Goal: Task Accomplishment & Management: Use online tool/utility

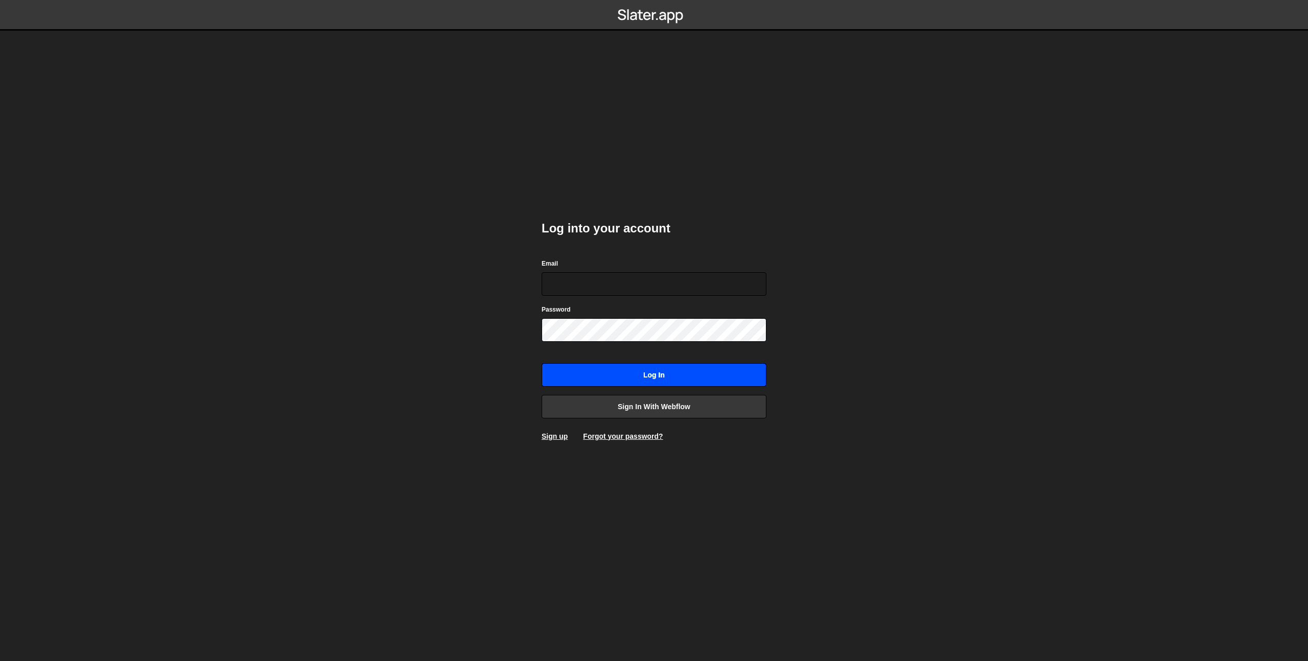
click at [639, 379] on input "Log in" at bounding box center [654, 375] width 225 height 24
click at [633, 287] on input "Email" at bounding box center [654, 284] width 225 height 24
type input "[EMAIL_ADDRESS][DOMAIN_NAME]"
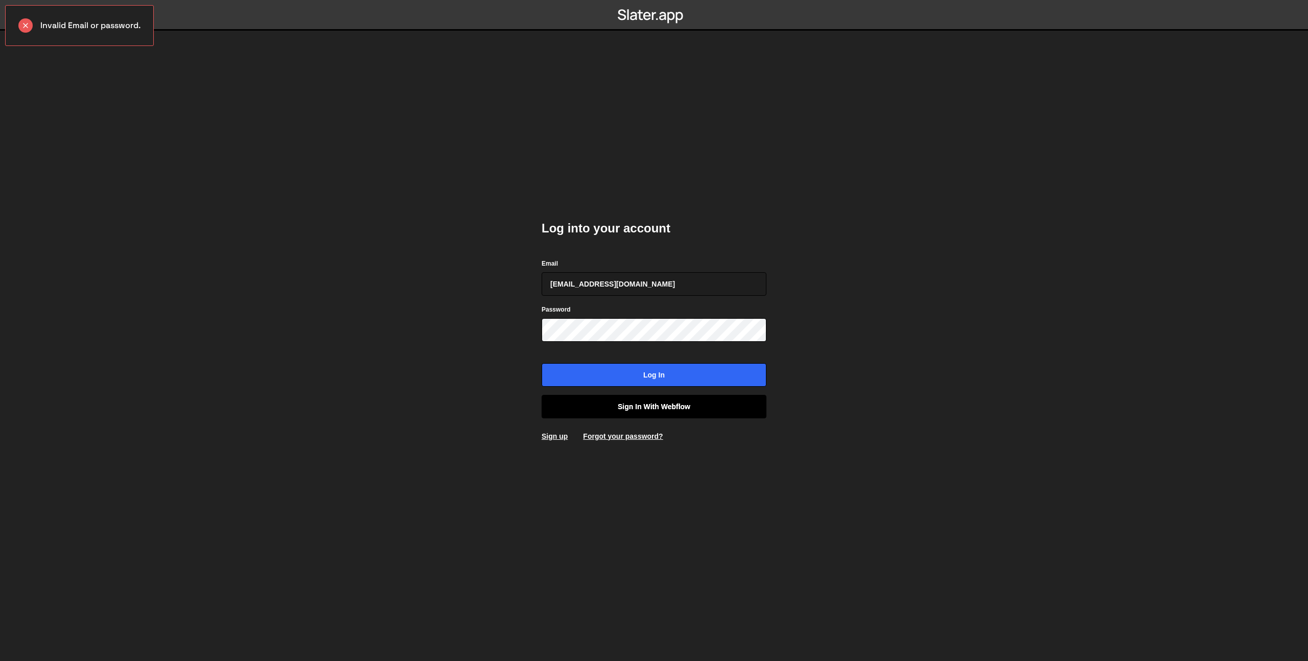
click at [579, 411] on link "Sign in with Webflow" at bounding box center [654, 407] width 225 height 24
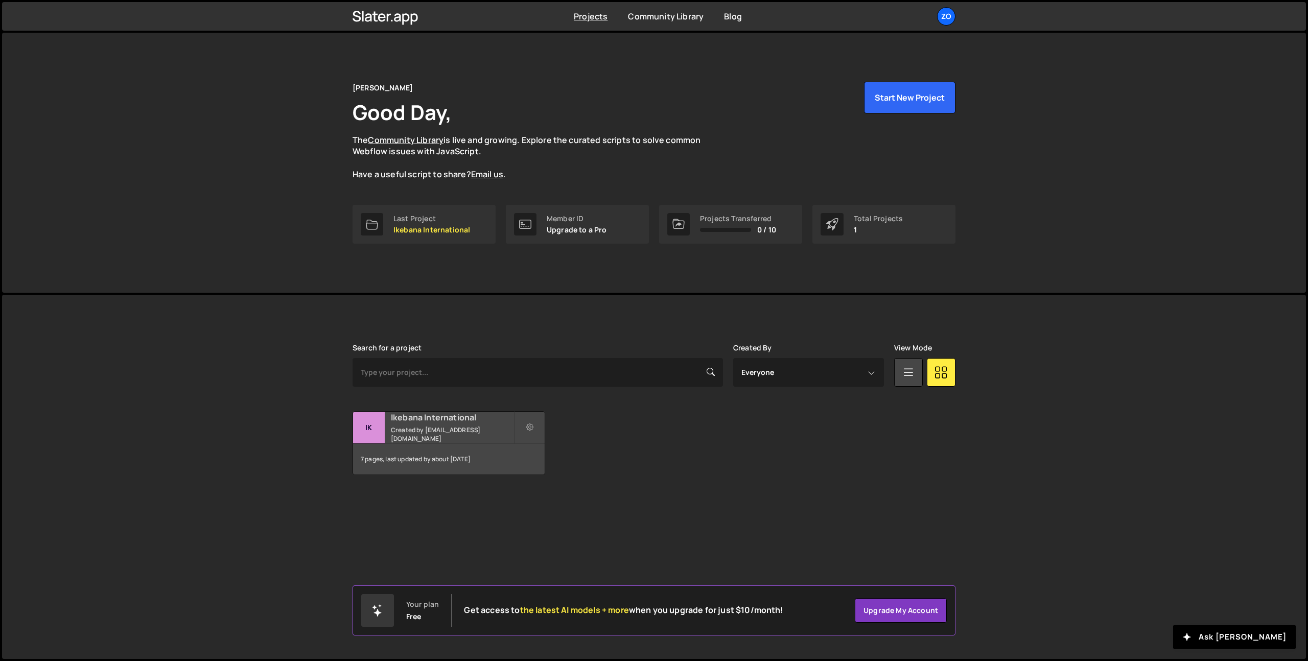
click at [471, 427] on div "Ikebana International Created by [EMAIL_ADDRESS][DOMAIN_NAME]" at bounding box center [449, 428] width 192 height 32
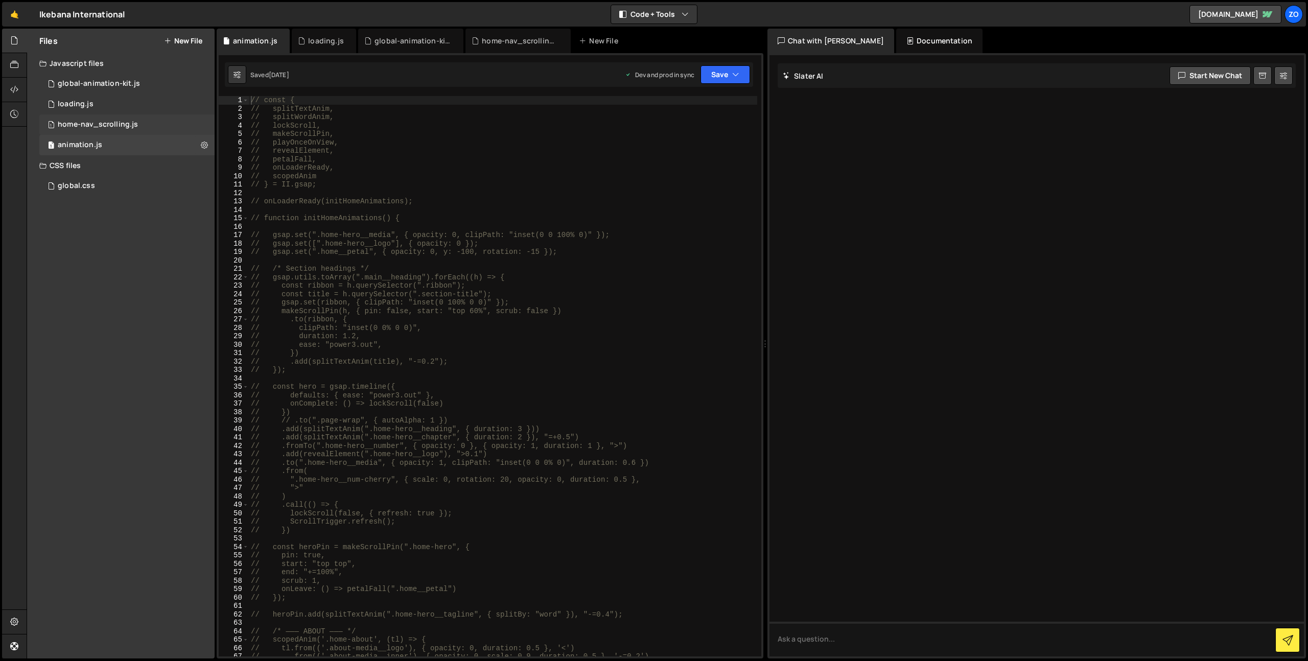
click at [122, 125] on div "home-nav_scrolling.js" at bounding box center [98, 124] width 80 height 9
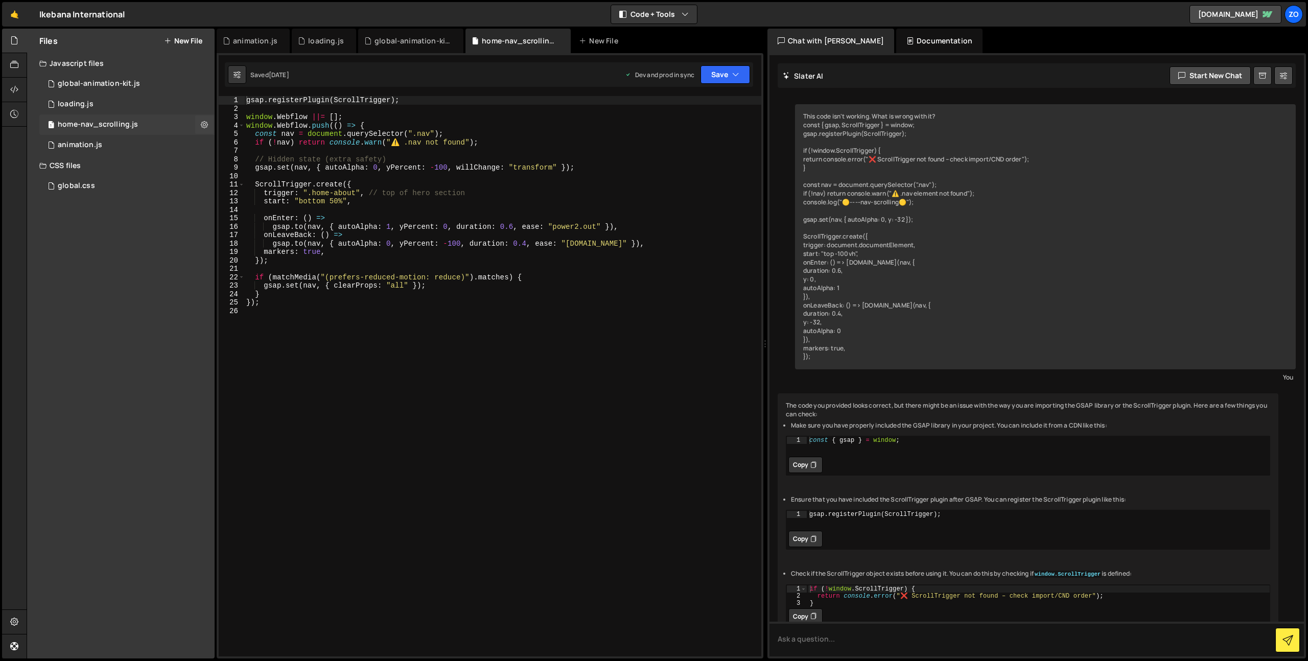
scroll to position [172, 0]
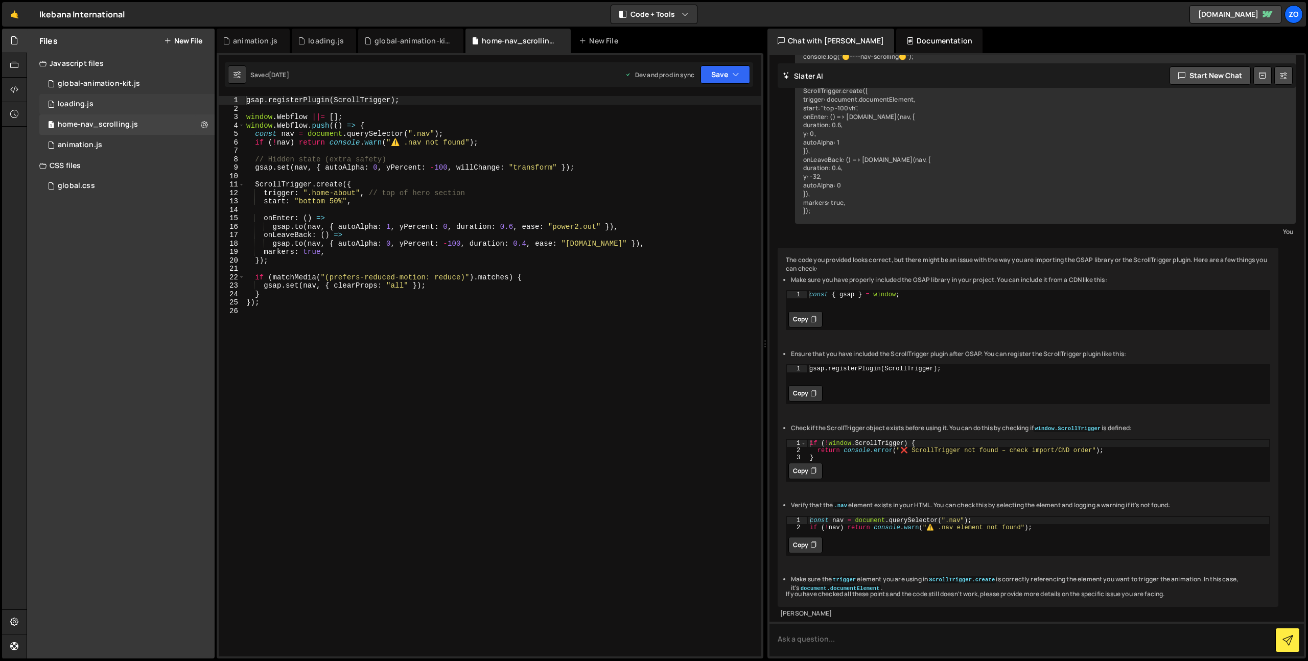
click at [109, 102] on div "1 loading.js 0" at bounding box center [126, 104] width 175 height 20
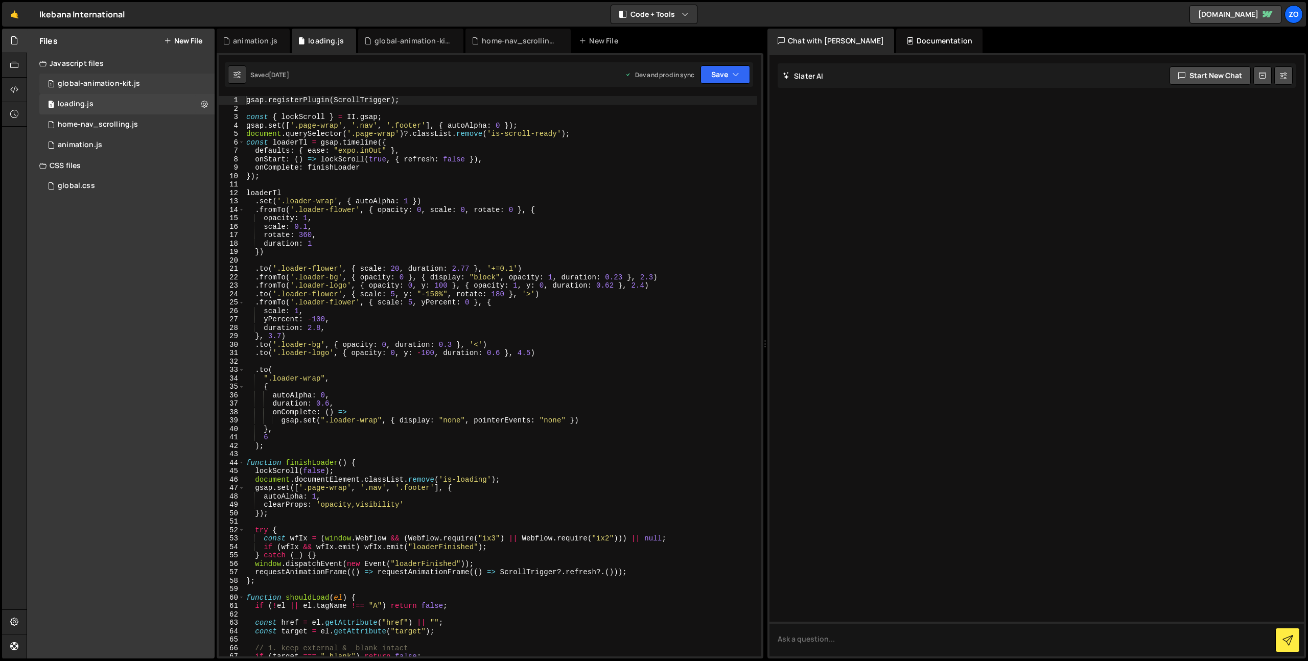
click at [123, 86] on div "global-animation-kit.js" at bounding box center [99, 83] width 82 height 9
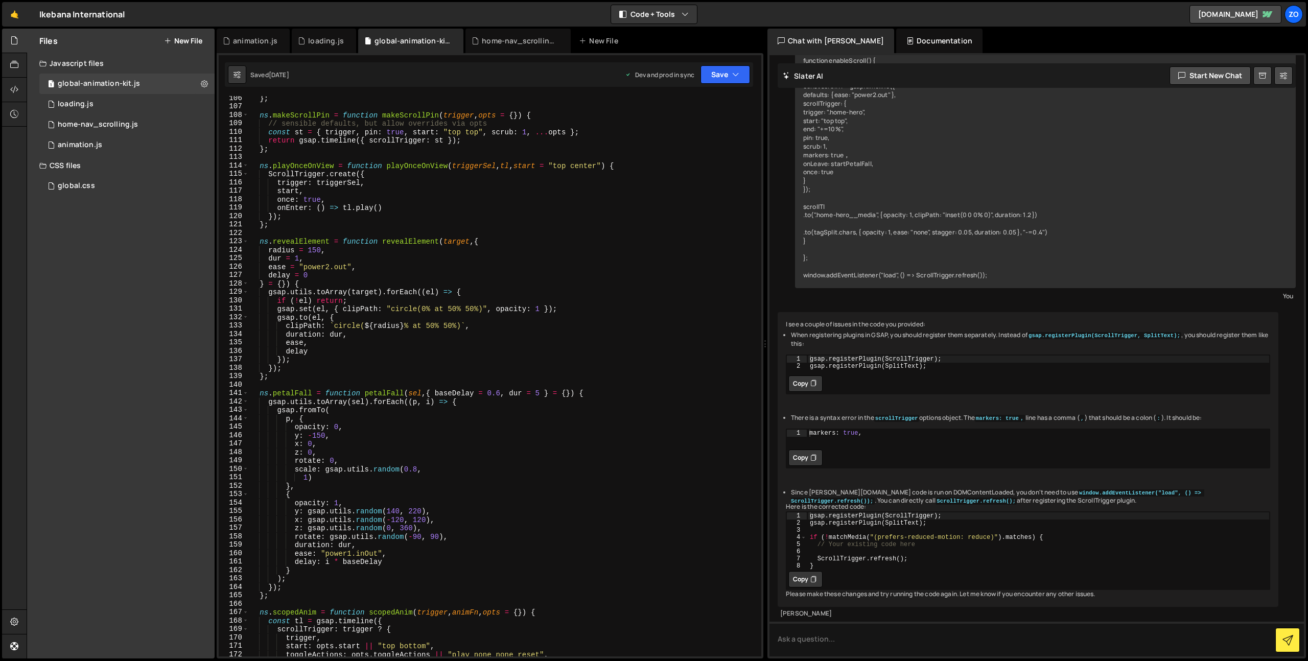
scroll to position [892, 0]
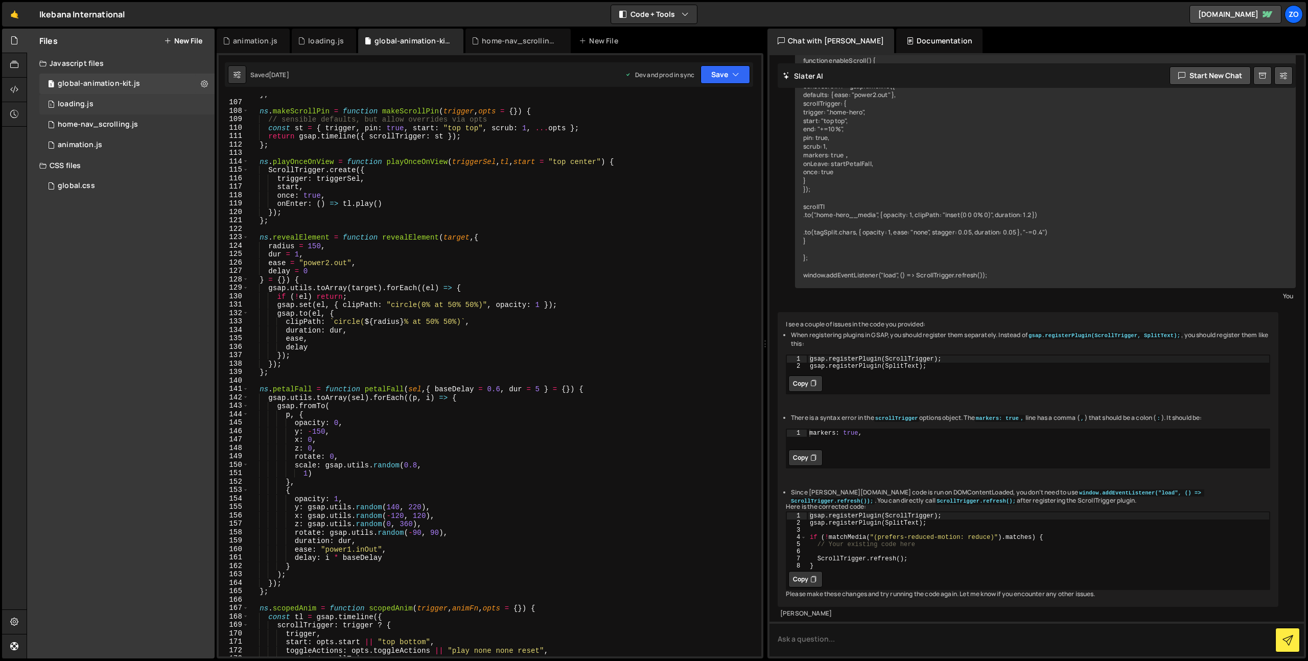
click at [119, 109] on div "1 loading.js 0" at bounding box center [126, 104] width 175 height 20
